Goal: Navigation & Orientation: Find specific page/section

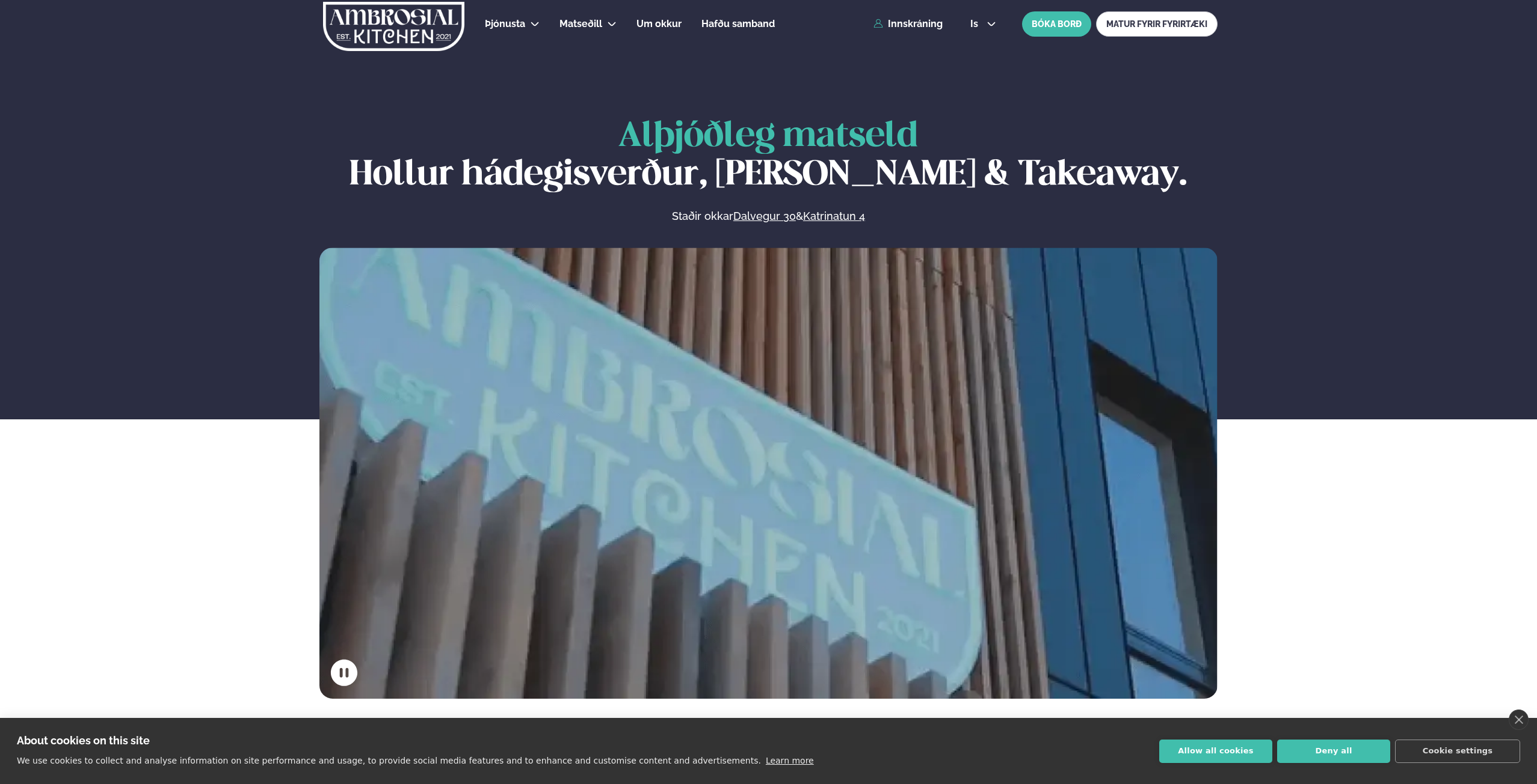
click at [663, 21] on span "Um okkur" at bounding box center [658, 23] width 45 height 11
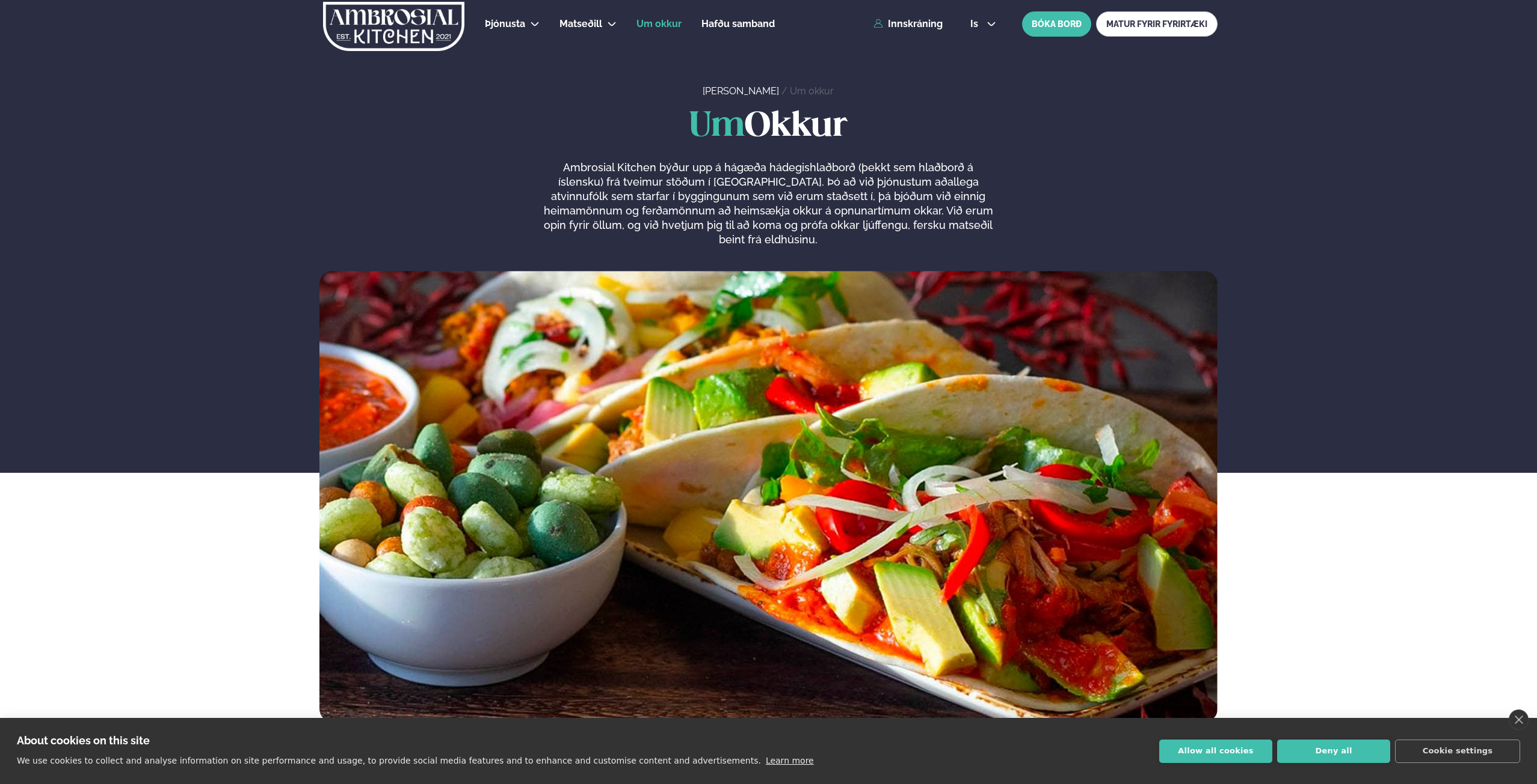
click at [567, 23] on span "Matseðill" at bounding box center [580, 23] width 42 height 11
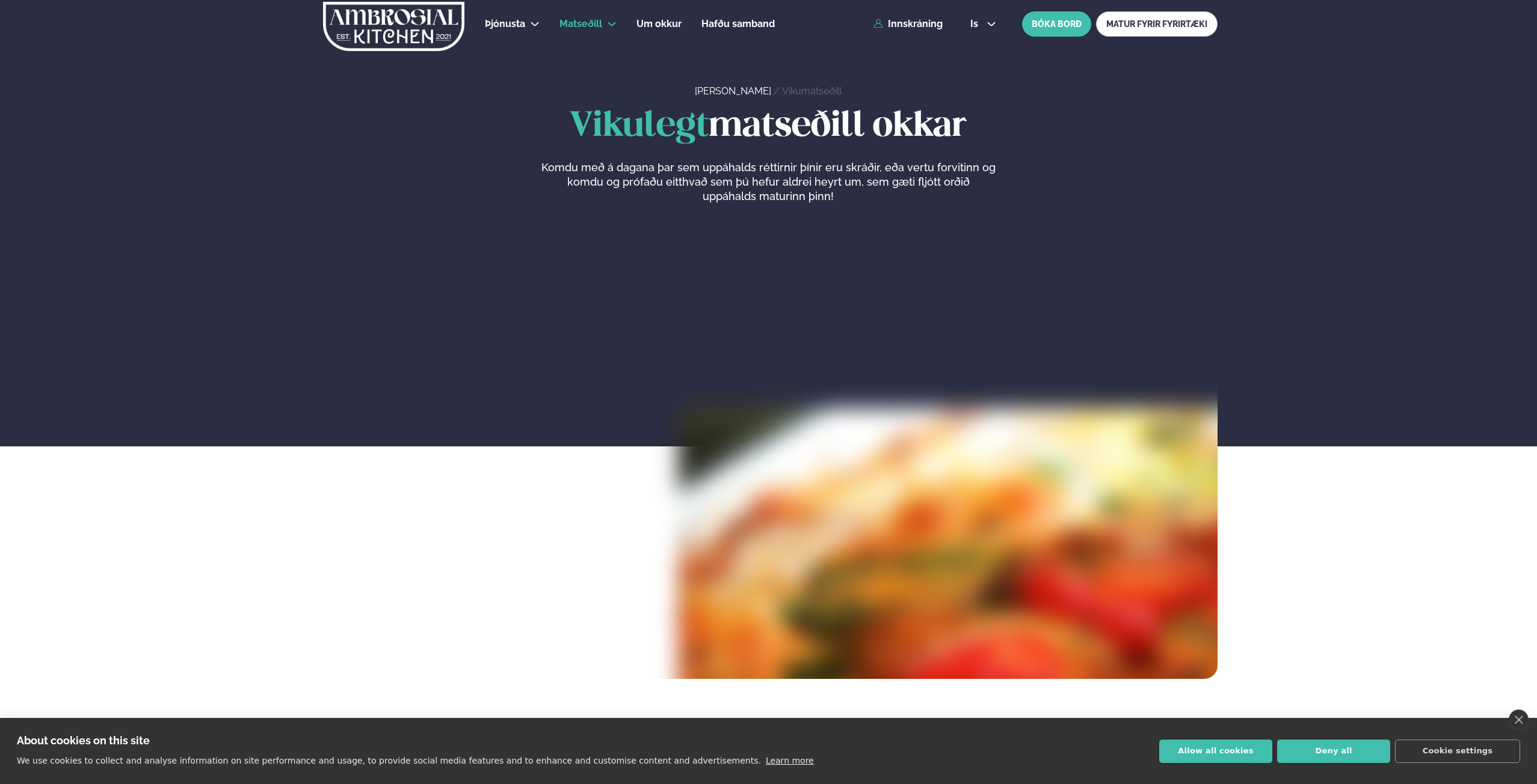
click at [598, 85] on link "Katrínartún 4" at bounding box center [608, 83] width 60 height 9
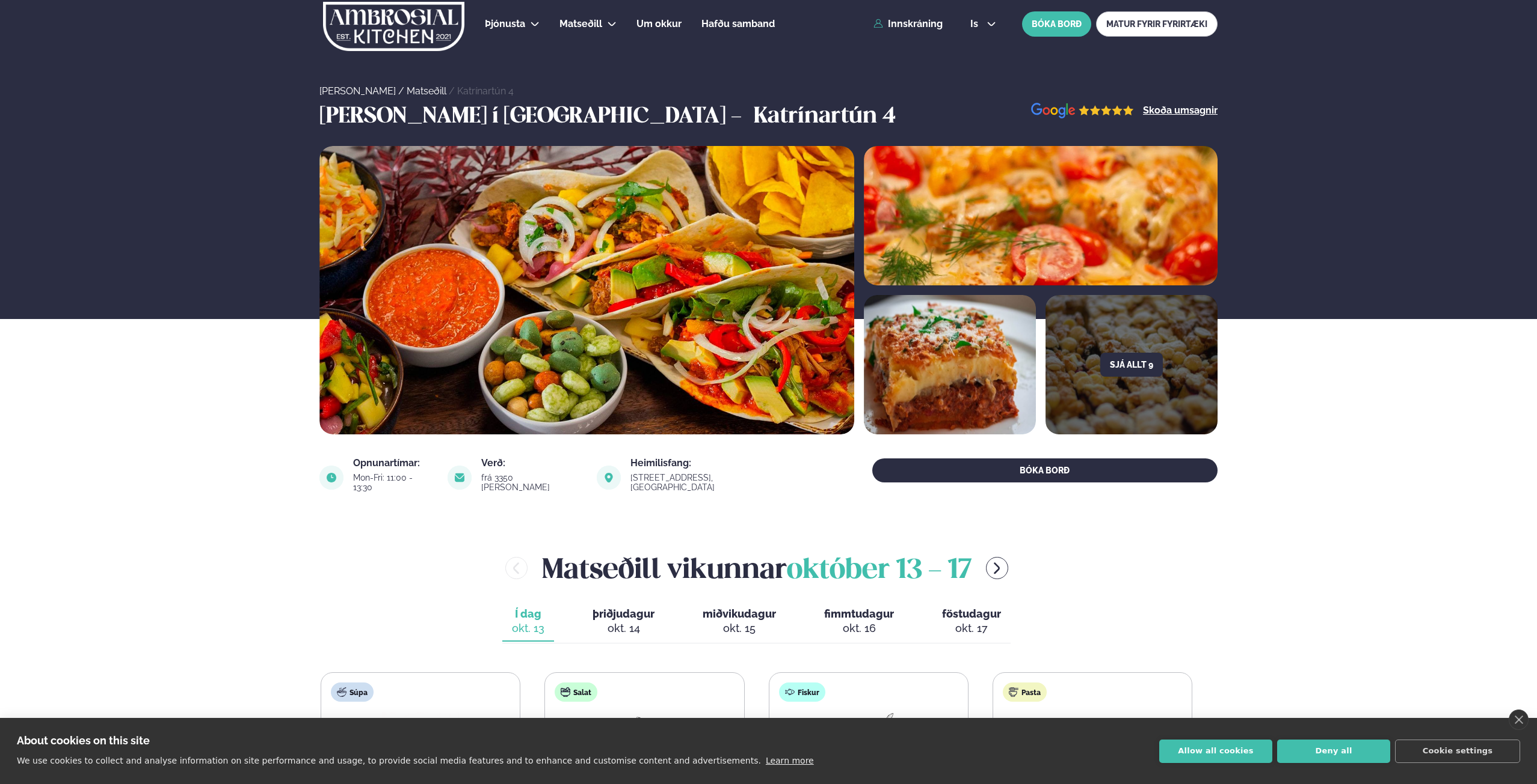
click at [583, 60] on link "Dalvegur 30" at bounding box center [608, 59] width 60 height 9
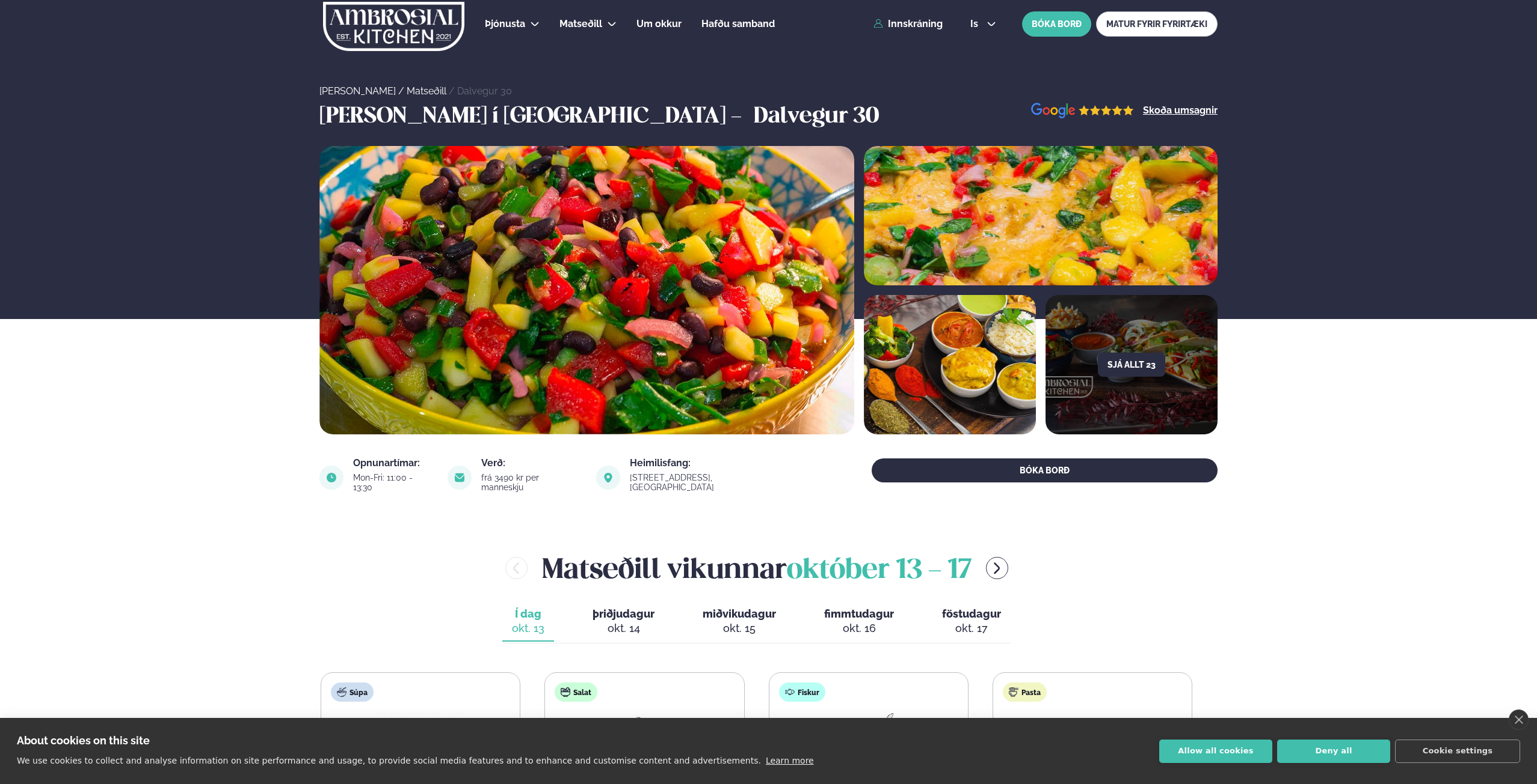
drag, startPoint x: 1534, startPoint y: 134, endPoint x: 1538, endPoint y: 176, distance: 42.2
click at [609, 83] on link "Katrínartún 4" at bounding box center [608, 83] width 60 height 9
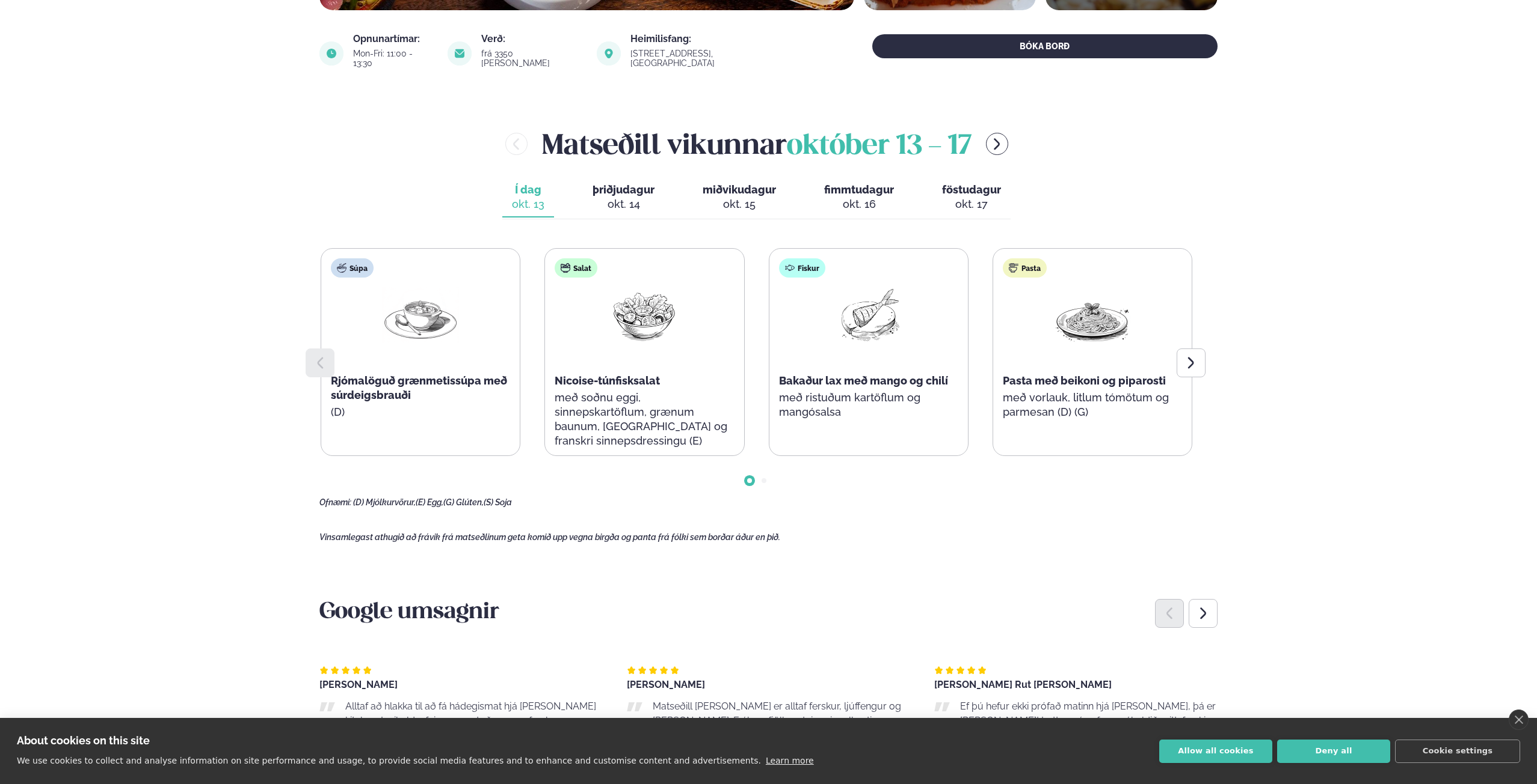
scroll to position [427, 0]
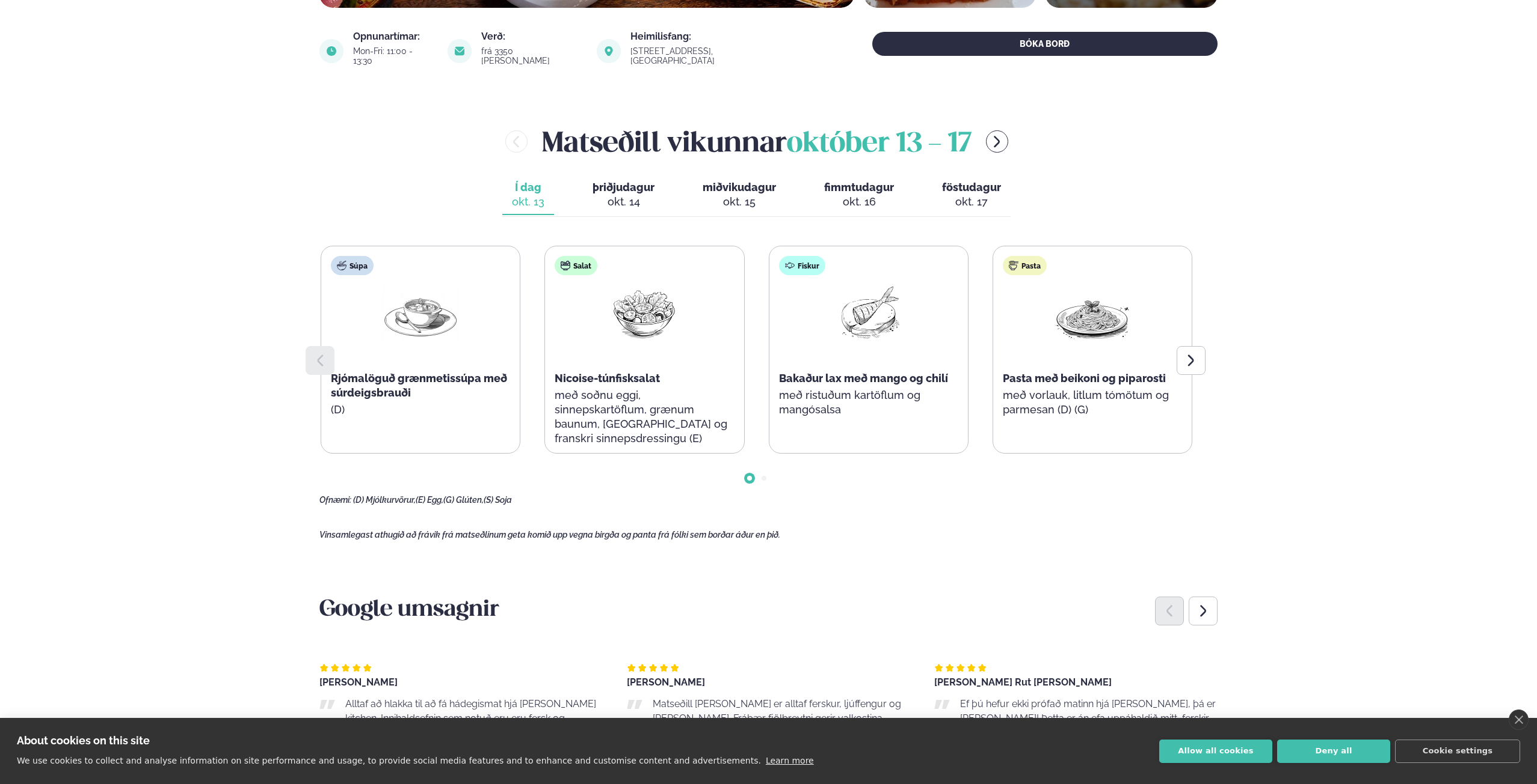
click at [1200, 356] on div at bounding box center [1190, 360] width 28 height 28
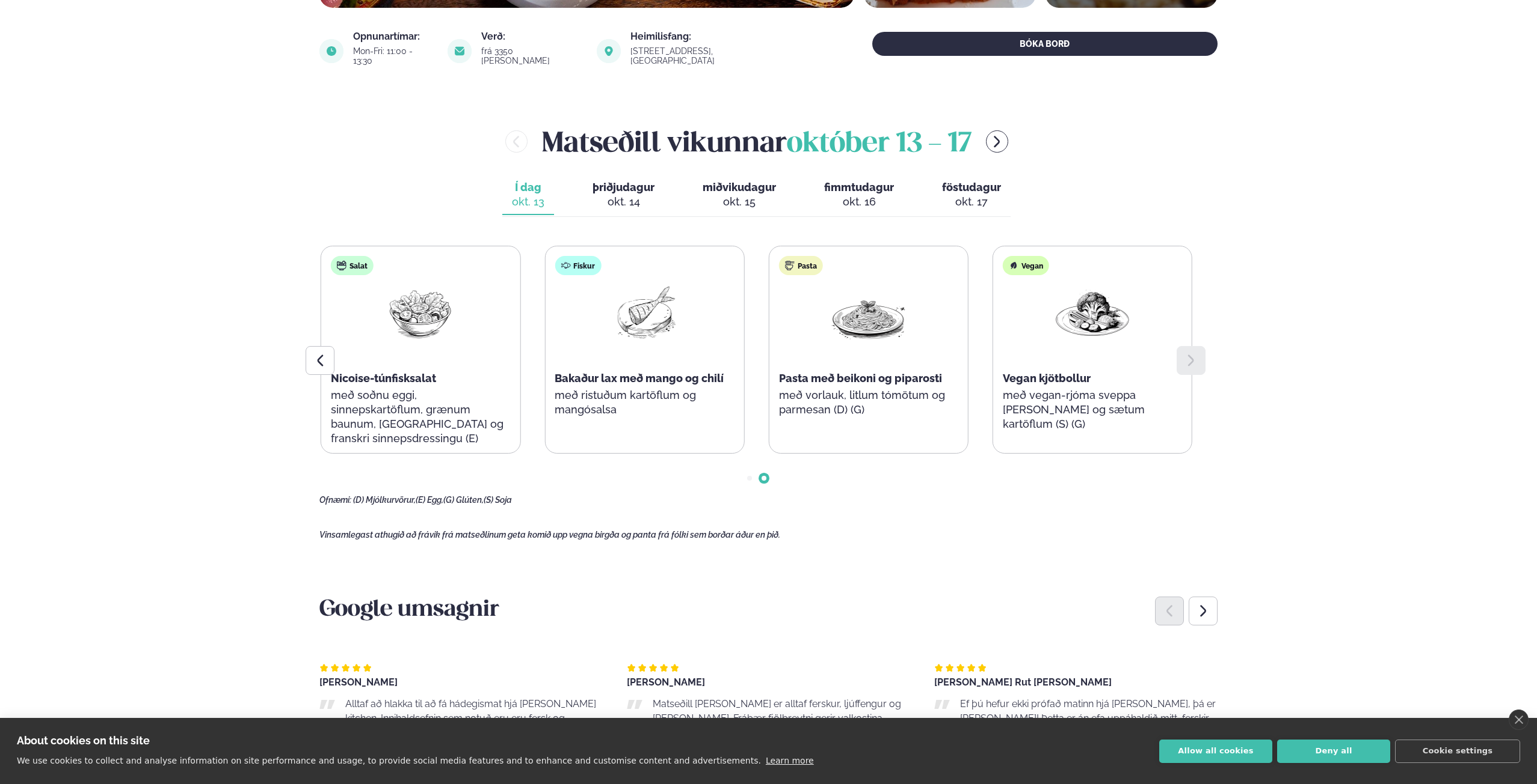
click at [319, 356] on icon at bounding box center [319, 361] width 15 height 15
